Goal: Book appointment/travel/reservation

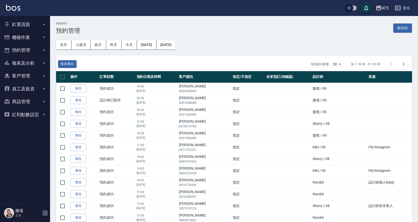
click at [25, 26] on button "釘選頁面" at bounding box center [25, 24] width 46 height 13
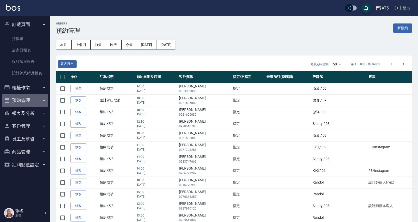
click at [29, 104] on button "預約管理" at bounding box center [25, 100] width 46 height 13
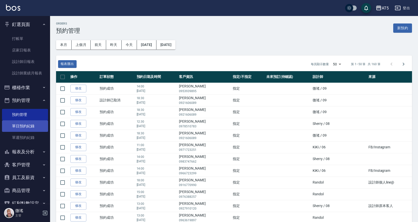
click at [19, 129] on link "單日預約紀錄" at bounding box center [25, 127] width 46 height 12
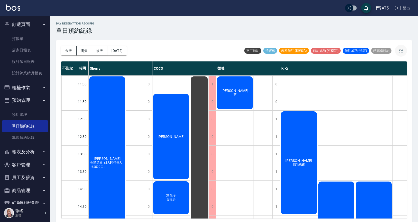
click at [404, 50] on button "button" at bounding box center [401, 51] width 12 height 12
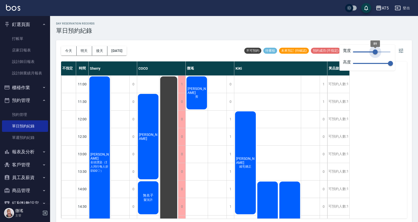
drag, startPoint x: 391, startPoint y: 52, endPoint x: 375, endPoint y: 53, distance: 15.8
click at [375, 53] on span "89" at bounding box center [374, 52] width 5 height 5
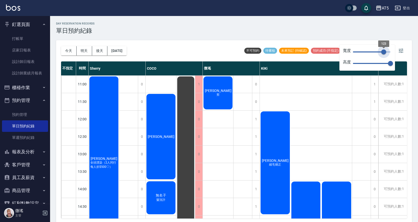
type input "123"
drag, startPoint x: 376, startPoint y: 54, endPoint x: 383, endPoint y: 54, distance: 7.5
click at [383, 54] on span "123" at bounding box center [383, 52] width 5 height 5
click at [373, 85] on div "1" at bounding box center [374, 84] width 8 height 17
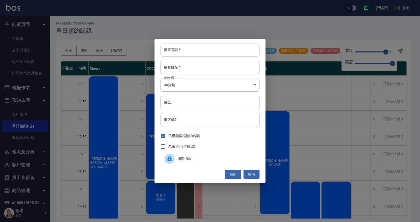
click at [191, 54] on input "顧客電話   *" at bounding box center [210, 50] width 99 height 14
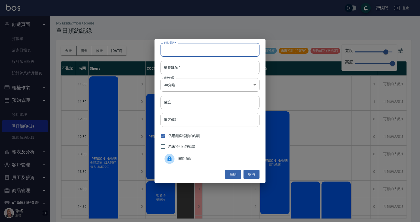
click at [191, 54] on input "顧客電話   *" at bounding box center [210, 50] width 99 height 14
click at [247, 172] on button "取消" at bounding box center [252, 174] width 16 height 9
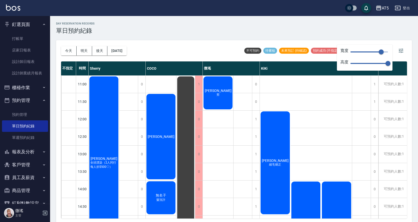
click at [216, 42] on div "[DATE] [DATE] [DATE] [DATE] 不可預約 待審核 未來預訂 (待確認) 預約成功 (不指定) 預約成功 (指定) 已完成預約" at bounding box center [234, 50] width 346 height 21
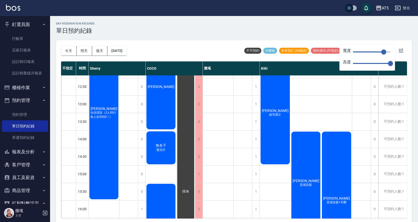
scroll to position [176, 0]
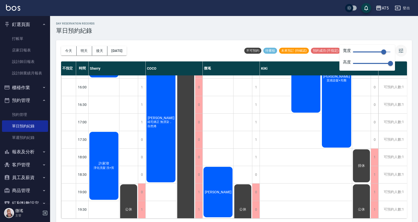
click at [402, 49] on icon "button" at bounding box center [401, 51] width 6 height 6
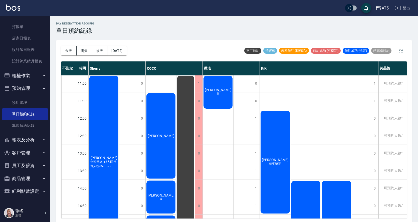
scroll to position [0, 0]
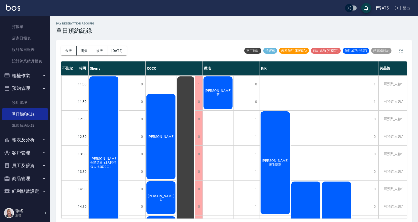
click at [220, 101] on div "[PERSON_NAME] 剪" at bounding box center [218, 93] width 31 height 35
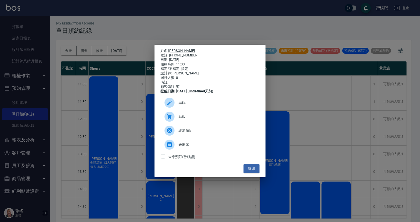
click at [197, 119] on span "結帳" at bounding box center [217, 116] width 77 height 5
click at [253, 170] on button "關閉" at bounding box center [252, 168] width 16 height 9
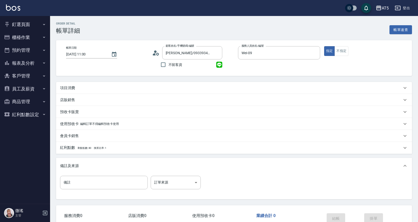
click at [69, 84] on div "項目消費" at bounding box center [234, 88] width 356 height 12
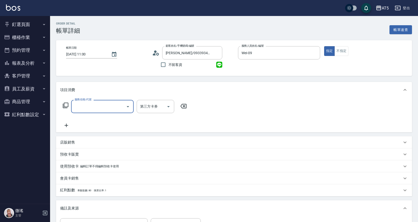
click at [86, 107] on input "服務名稱/代號" at bounding box center [98, 106] width 51 height 9
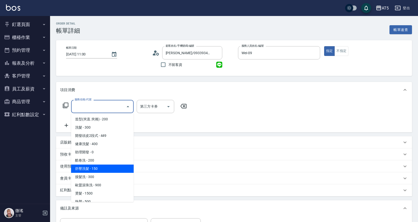
scroll to position [100, 0]
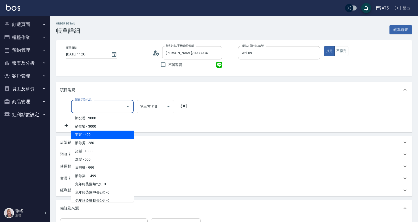
click at [113, 136] on span "剪髮 - 400" at bounding box center [102, 135] width 63 height 8
type input "剪髮(401)"
type input "40"
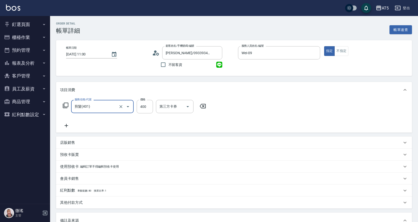
scroll to position [75, 0]
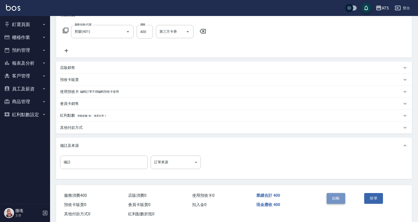
click at [336, 202] on button "結帳" at bounding box center [335, 198] width 19 height 11
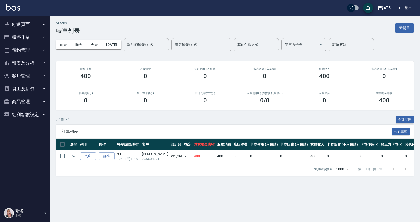
click at [29, 74] on button "客戶管理" at bounding box center [25, 76] width 46 height 13
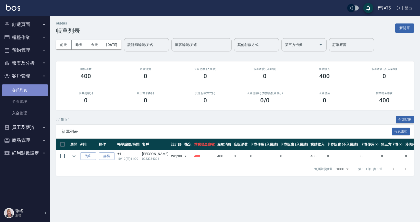
click at [21, 93] on link "客戶列表" at bounding box center [25, 91] width 46 height 12
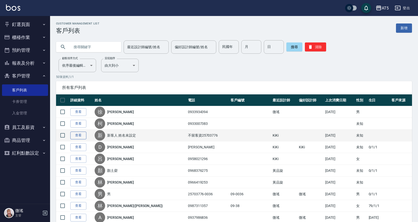
click at [78, 136] on link "查看" at bounding box center [78, 136] width 16 height 8
click at [82, 136] on link "查看" at bounding box center [78, 136] width 16 height 8
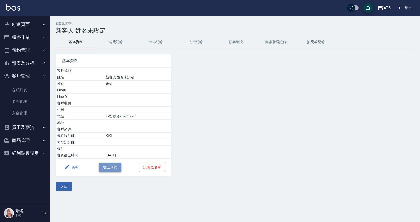
click at [117, 165] on button "建立預約" at bounding box center [110, 167] width 23 height 9
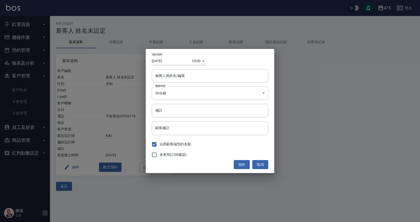
click at [200, 58] on div "10:00 1760234400000" at bounding box center [199, 61] width 15 height 8
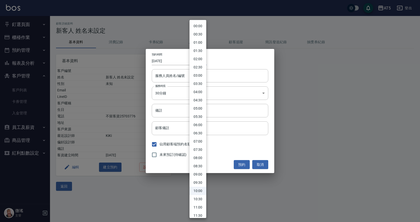
drag, startPoint x: 200, startPoint y: 58, endPoint x: 198, endPoint y: 61, distance: 3.8
click at [200, 58] on body "AT5 登出 釘選頁面 打帳單 店家日報表 設計師日報表 設計師業績月報表 櫃檯作業 打帳單 帳單列表 現金收支登錄 高階收支登錄 材料自購登錄 每日結帳 排…" at bounding box center [210, 111] width 420 height 222
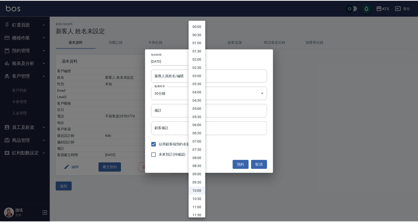
scroll to position [50, 0]
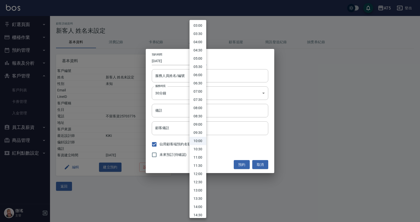
click at [197, 174] on li "12:00" at bounding box center [198, 174] width 17 height 8
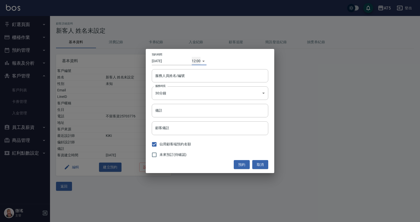
type input "1760241600000"
click at [174, 76] on input "服務人員姓名/編號" at bounding box center [210, 76] width 112 height 9
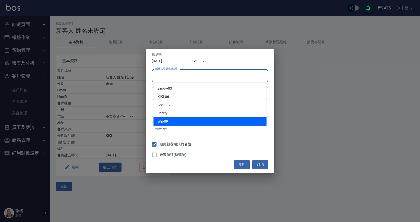
click at [164, 121] on div "Wei -09" at bounding box center [210, 122] width 113 height 8
type input "Wei-09"
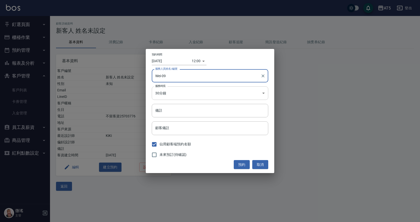
click at [160, 95] on body "AT5 登出 釘選頁面 打帳單 店家日報表 設計師日報表 設計師業績月報表 櫃檯作業 打帳單 帳單列表 現金收支登錄 高階收支登錄 材料自購登錄 每日結帳 排…" at bounding box center [210, 111] width 420 height 222
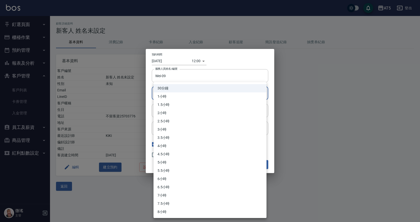
click at [163, 100] on li "1小時" at bounding box center [210, 97] width 113 height 8
type input "2"
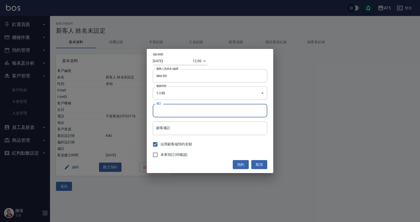
click at [166, 112] on input "備註" at bounding box center [210, 111] width 115 height 14
type input "r"
type input "剪"
click at [240, 163] on button "預約" at bounding box center [241, 164] width 16 height 9
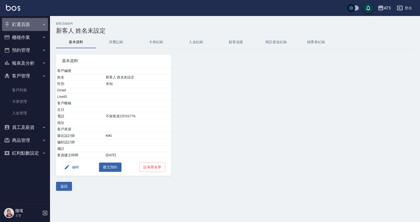
click at [29, 26] on button "釘選頁面" at bounding box center [25, 24] width 46 height 13
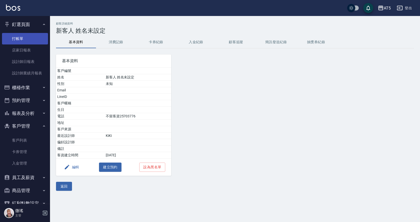
click at [24, 37] on link "打帳單" at bounding box center [25, 39] width 46 height 12
